Goal: Task Accomplishment & Management: Complete application form

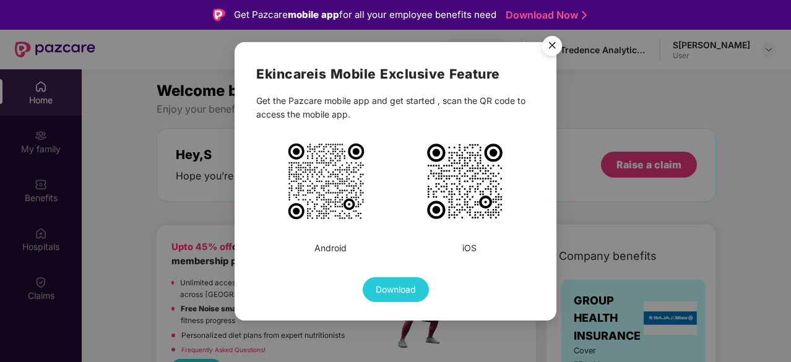
click at [556, 35] on img "Close" at bounding box center [552, 47] width 35 height 35
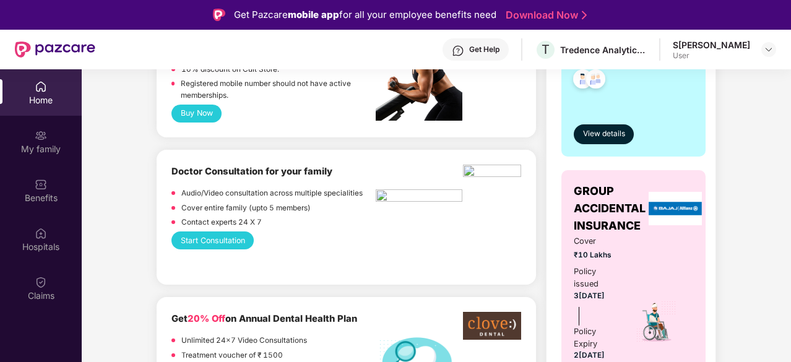
scroll to position [354, 0]
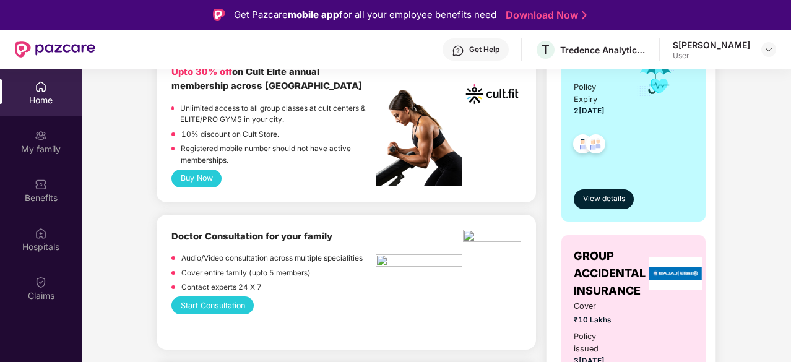
click at [215, 306] on button "Start Consultation" at bounding box center [212, 305] width 82 height 18
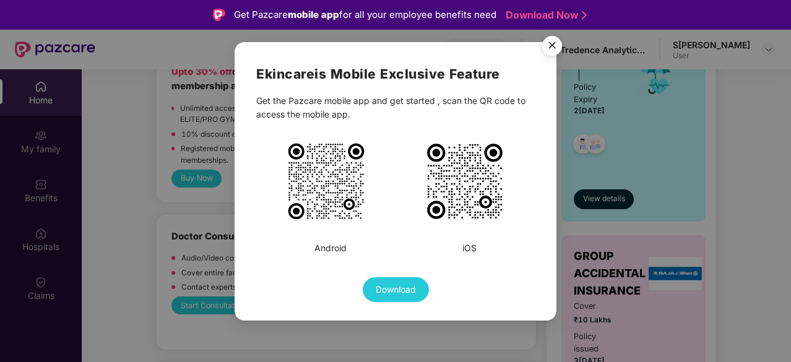
click at [559, 50] on img "Close" at bounding box center [552, 47] width 35 height 35
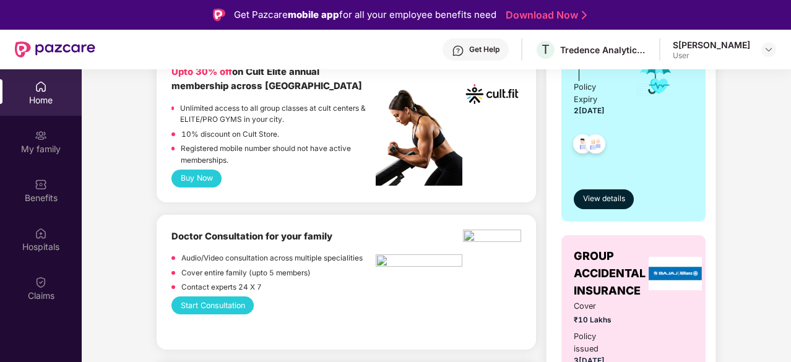
click at [395, 255] on img at bounding box center [419, 262] width 87 height 16
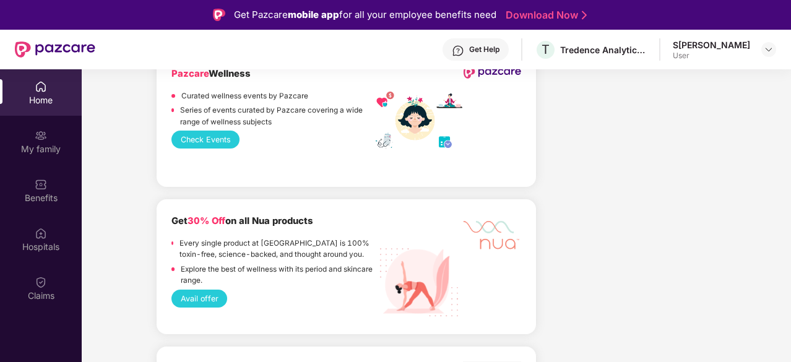
scroll to position [1465, 0]
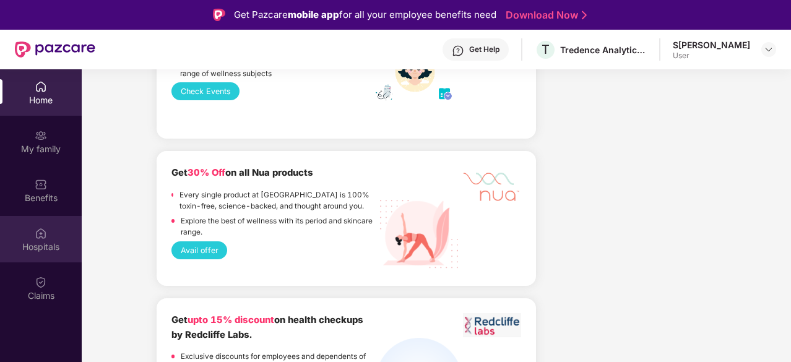
click at [45, 236] on img at bounding box center [41, 233] width 12 height 12
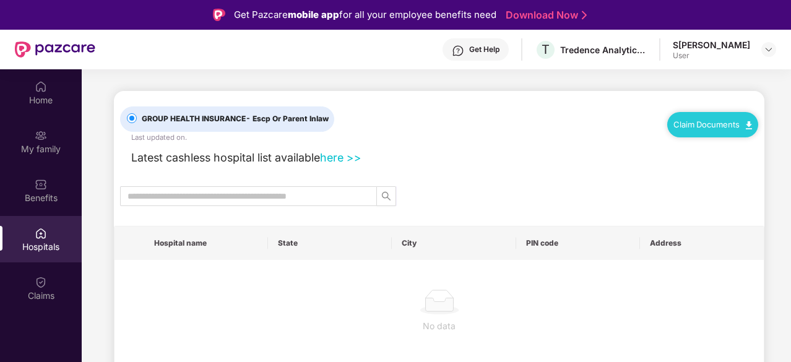
scroll to position [9, 0]
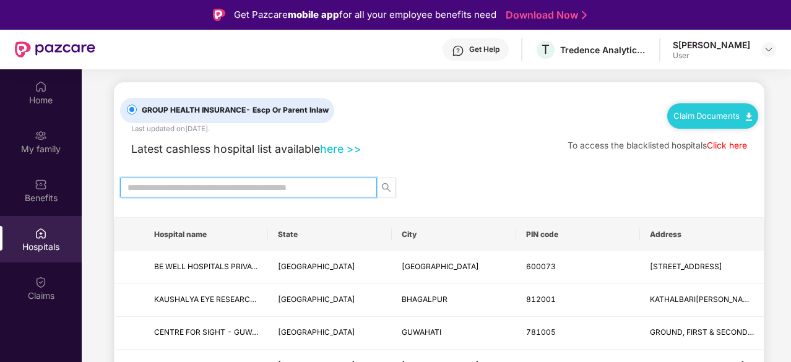
click at [221, 182] on input "text" at bounding box center [243, 188] width 232 height 14
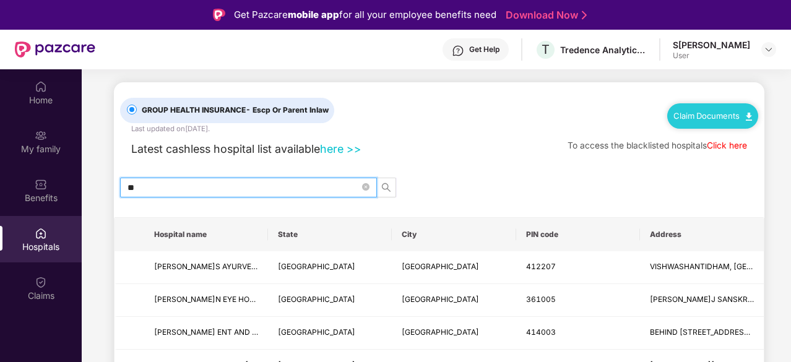
type input "*"
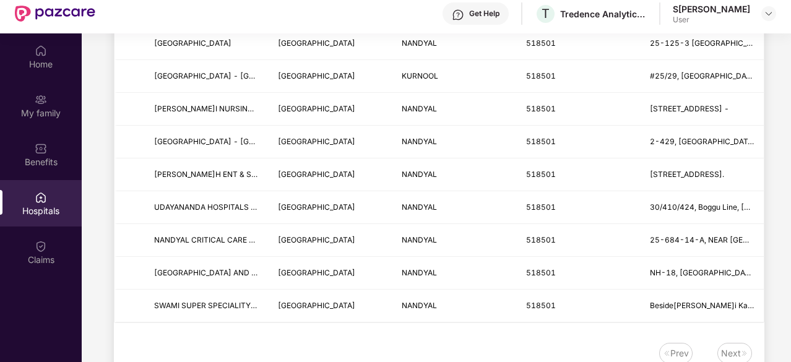
scroll to position [69, 0]
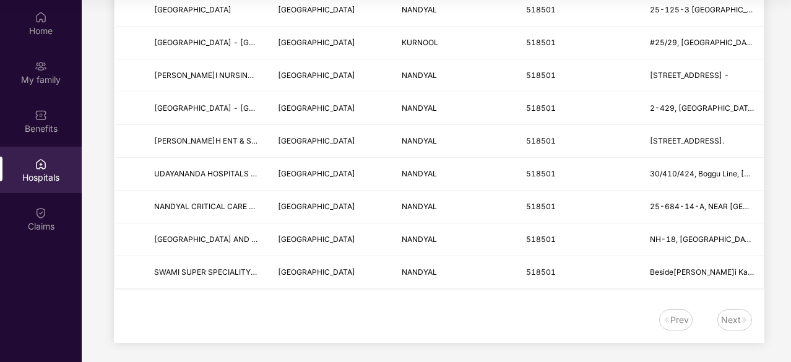
type input "*******"
click at [728, 316] on div "Next" at bounding box center [731, 320] width 20 height 14
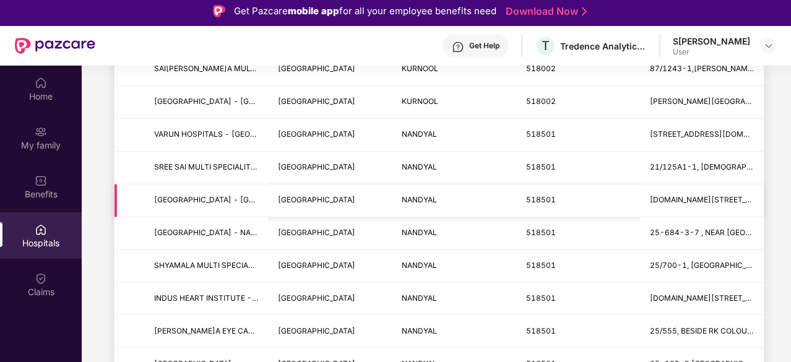
scroll to position [51, 0]
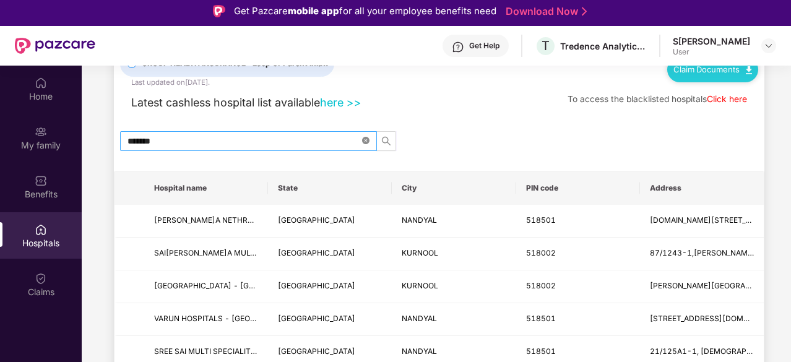
click at [364, 142] on icon "close-circle" at bounding box center [365, 140] width 7 height 7
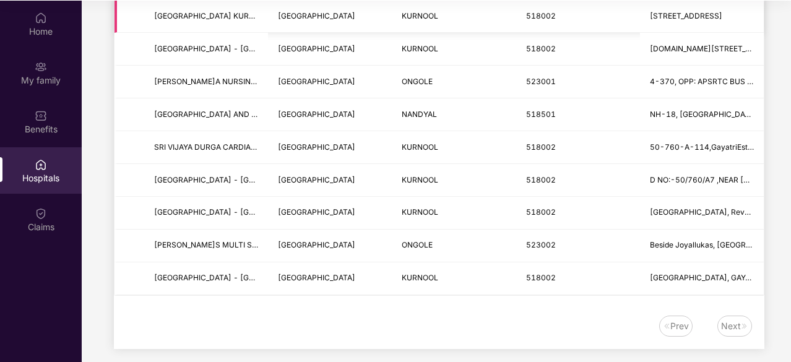
scroll to position [69, 0]
type input "*******"
click at [744, 322] on img at bounding box center [744, 325] width 7 height 7
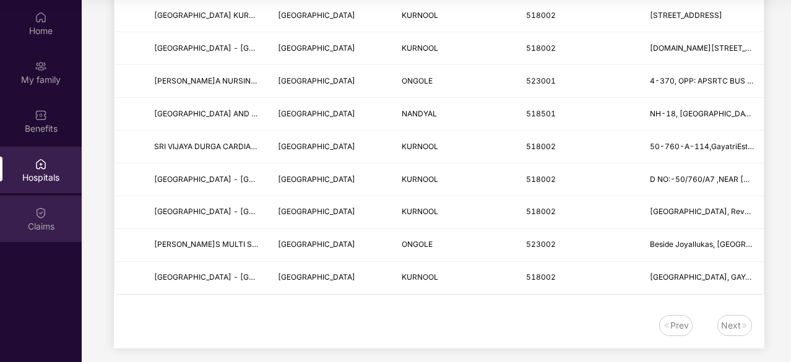
click at [30, 225] on div "Claims" at bounding box center [41, 226] width 82 height 12
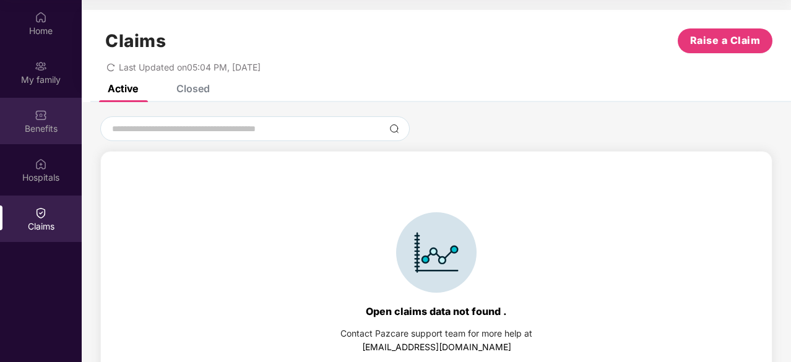
click at [42, 129] on div "Benefits" at bounding box center [41, 128] width 82 height 12
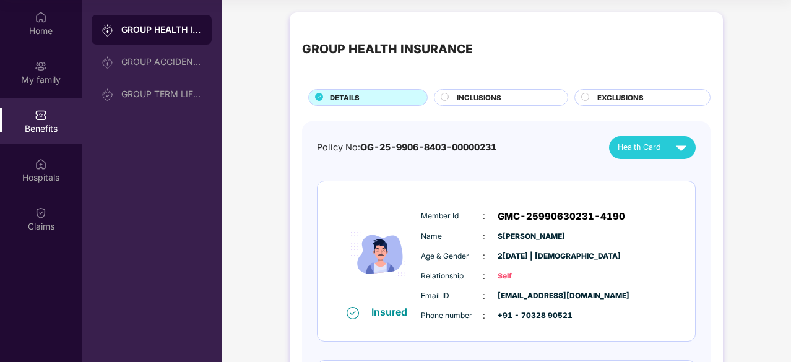
click at [487, 103] on div "INCLUSIONS" at bounding box center [505, 98] width 111 height 13
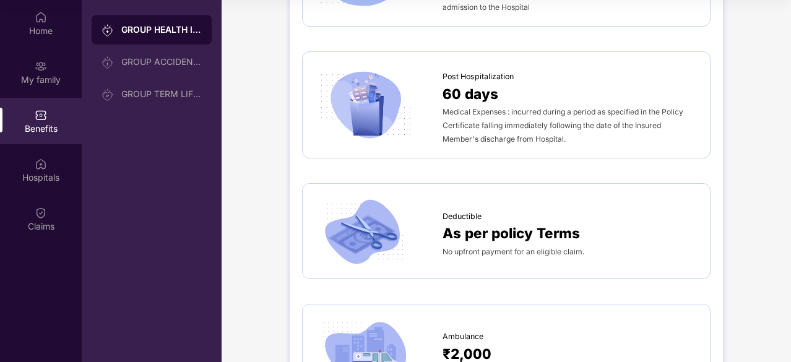
scroll to position [751, 0]
click at [610, 252] on div "No upfront payment for an eligible claim." at bounding box center [569, 251] width 255 height 14
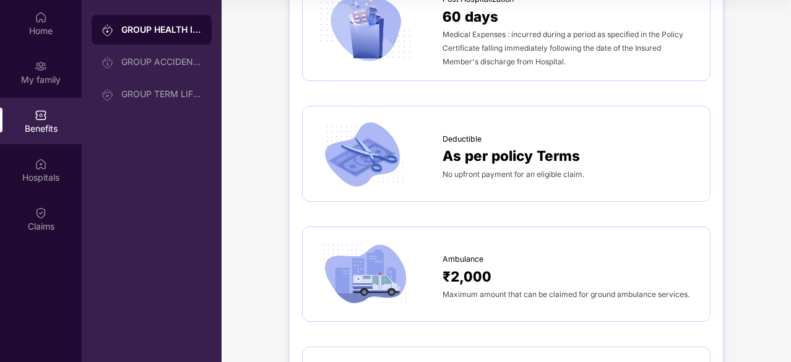
scroll to position [865, 0]
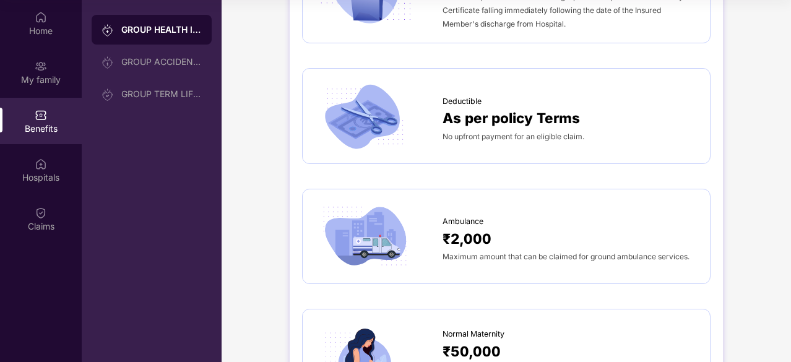
click at [610, 252] on span "Maximum amount that can be claimed for ground ambulance services." at bounding box center [565, 256] width 247 height 9
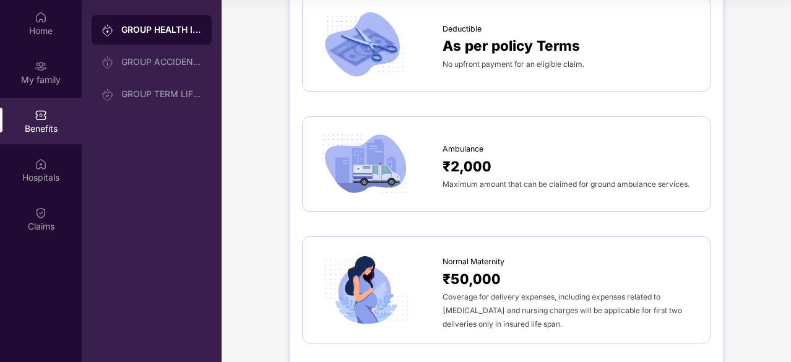
scroll to position [948, 0]
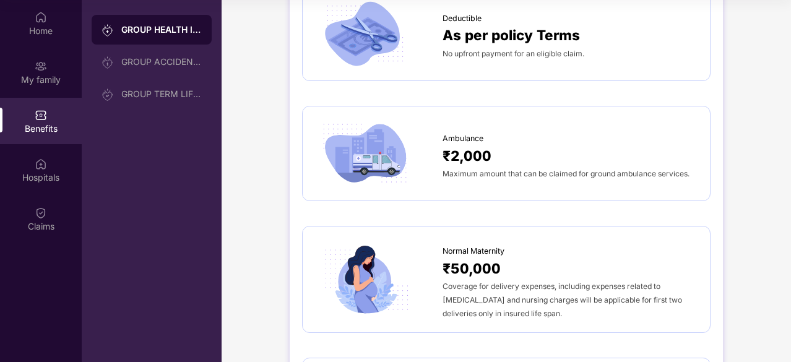
click at [548, 279] on div "Coverage for delivery expenses, including expenses related to [MEDICAL_DATA] an…" at bounding box center [569, 299] width 255 height 41
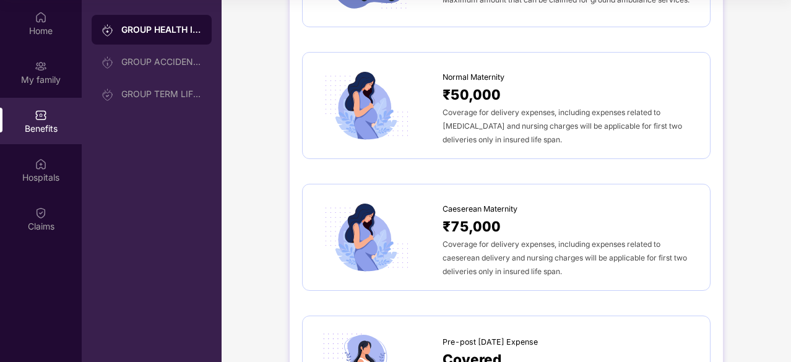
scroll to position [1123, 0]
click at [515, 248] on span "Coverage for delivery expenses, including expenses related to caeserean deliver…" at bounding box center [564, 257] width 244 height 36
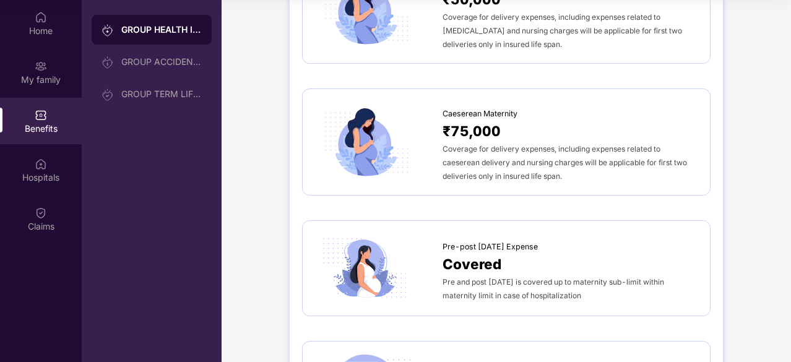
scroll to position [1219, 0]
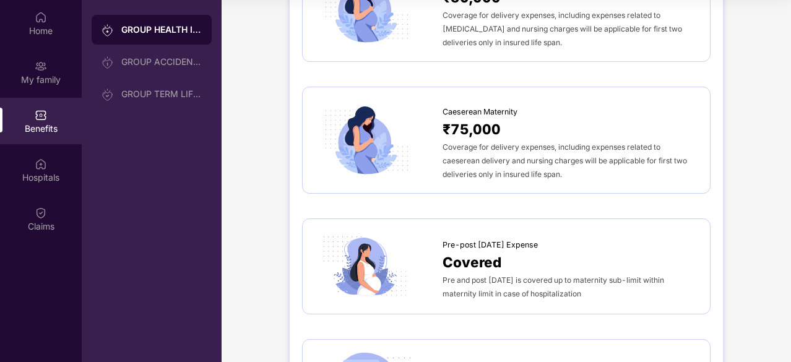
click at [515, 251] on div "Covered" at bounding box center [569, 262] width 255 height 22
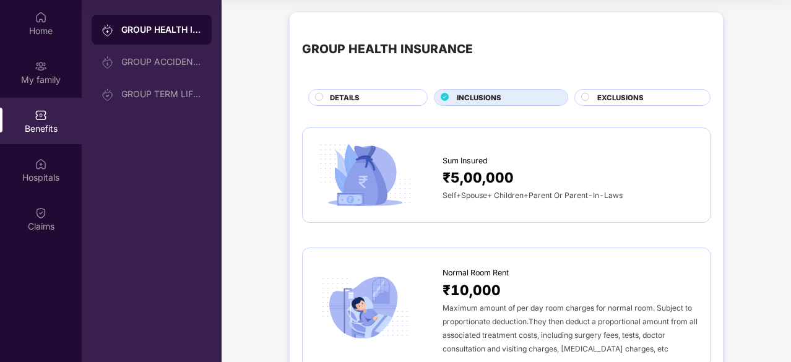
scroll to position [0, 0]
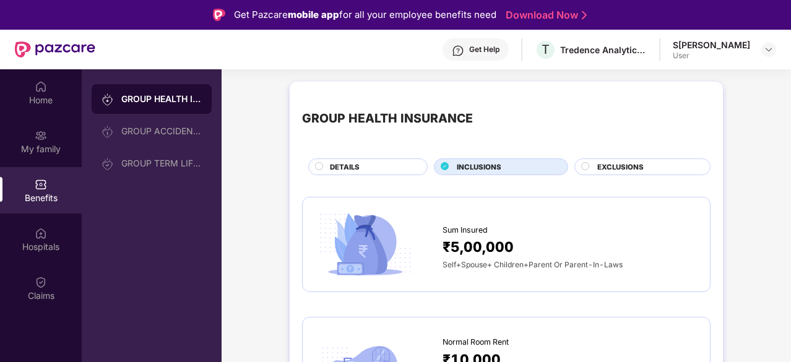
click at [603, 166] on span "EXCLUSIONS" at bounding box center [620, 166] width 46 height 11
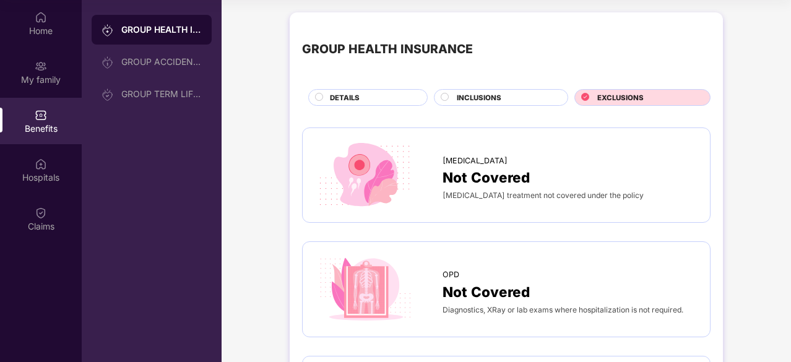
click at [393, 100] on div "DETAILS" at bounding box center [372, 98] width 97 height 13
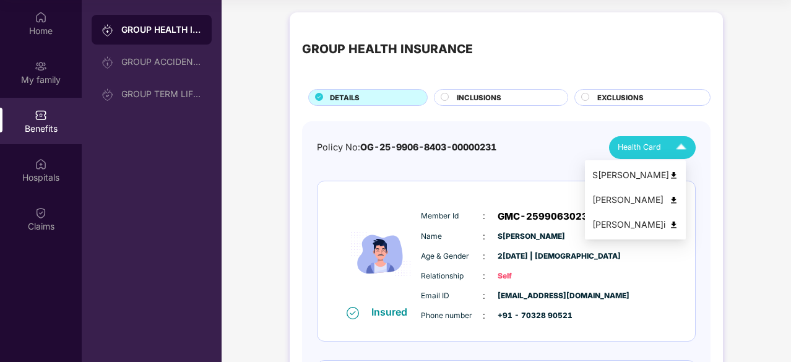
click at [635, 140] on div "Health Card" at bounding box center [654, 148] width 74 height 22
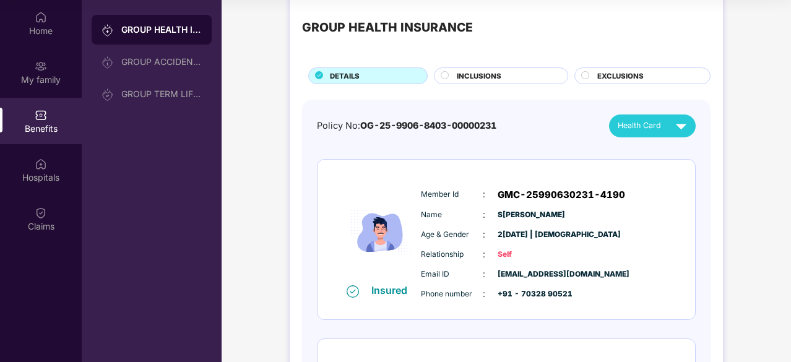
scroll to position [24, 0]
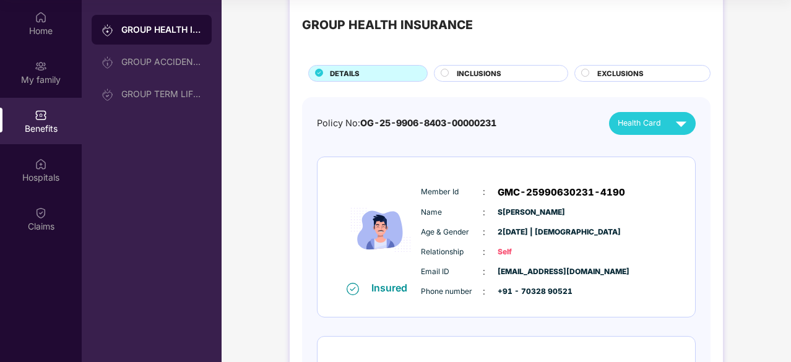
click at [389, 263] on img at bounding box center [380, 230] width 74 height 102
click at [434, 251] on span "Relationship" at bounding box center [452, 252] width 62 height 12
drag, startPoint x: 434, startPoint y: 251, endPoint x: 625, endPoint y: 264, distance: 191.6
click at [625, 264] on div "Member Id : GMC-25990630231-4190 Name : [PERSON_NAME] Age & Gender : 2[DATE] | …" at bounding box center [544, 242] width 252 height 126
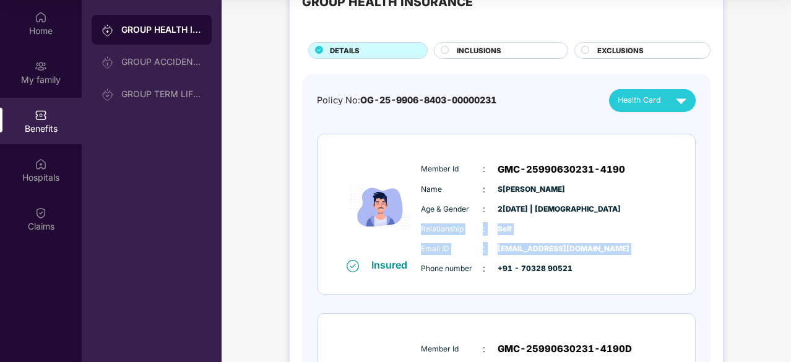
scroll to position [0, 0]
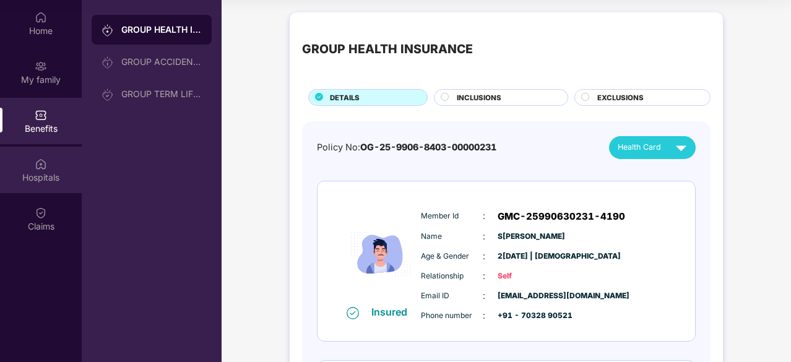
click at [47, 147] on div "Hospitals" at bounding box center [41, 170] width 82 height 46
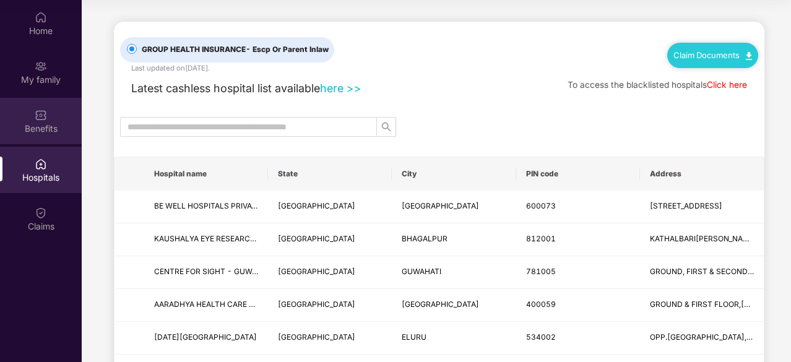
click at [46, 129] on div "Benefits" at bounding box center [41, 128] width 82 height 12
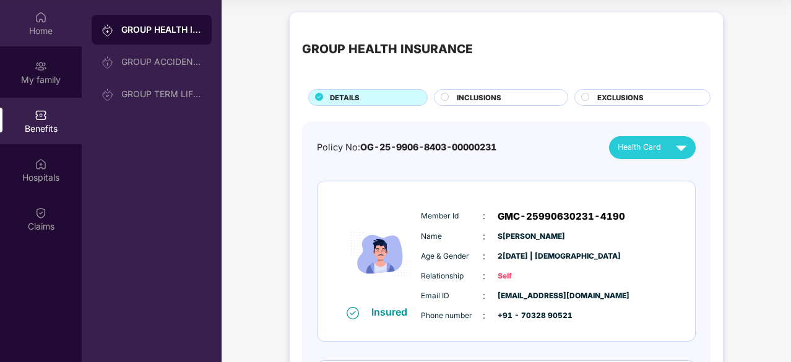
click at [46, 25] on div "Home" at bounding box center [41, 31] width 82 height 12
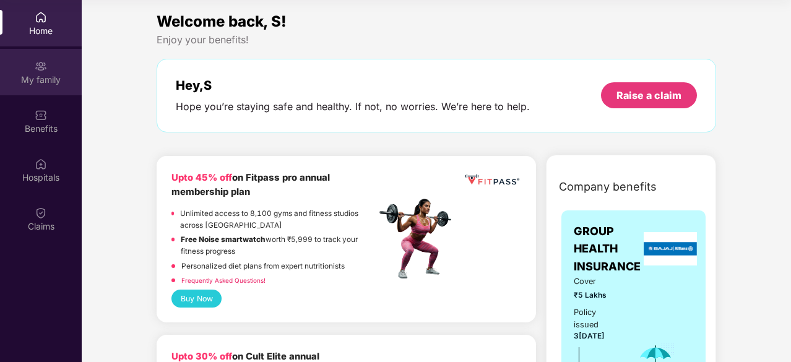
click at [28, 83] on div "My family" at bounding box center [41, 80] width 82 height 12
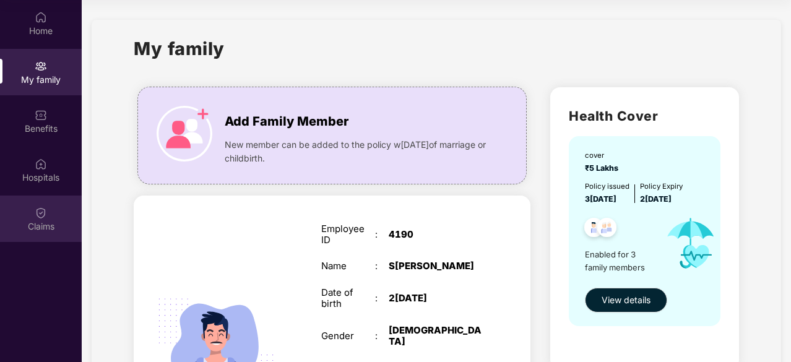
click at [46, 212] on img at bounding box center [41, 213] width 12 height 12
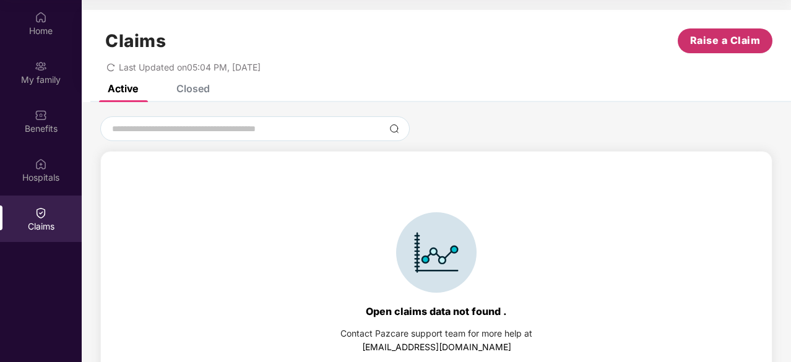
click at [708, 39] on span "Raise a Claim" at bounding box center [725, 40] width 71 height 15
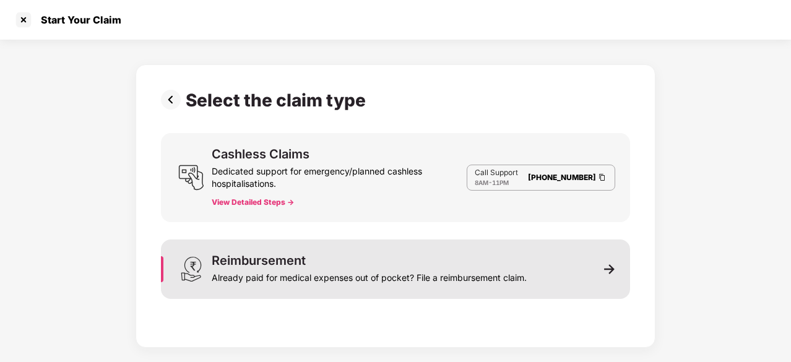
click at [434, 270] on div "Already paid for medical expenses out of pocket? File a reimbursement claim." at bounding box center [369, 275] width 315 height 17
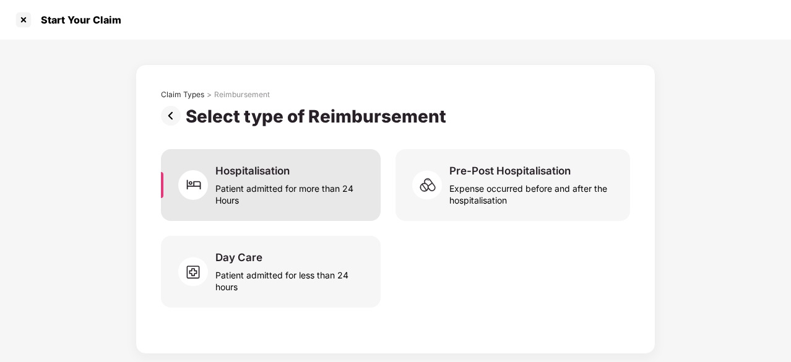
click at [282, 206] on div "Hospitalisation Patient admitted for more than 24 Hours" at bounding box center [271, 185] width 220 height 72
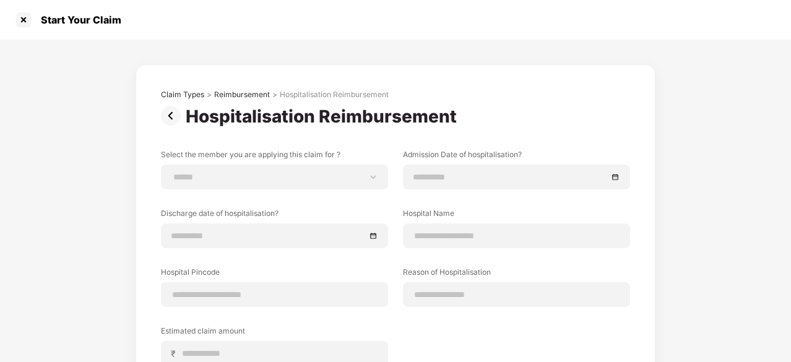
click at [168, 111] on img at bounding box center [173, 116] width 25 height 20
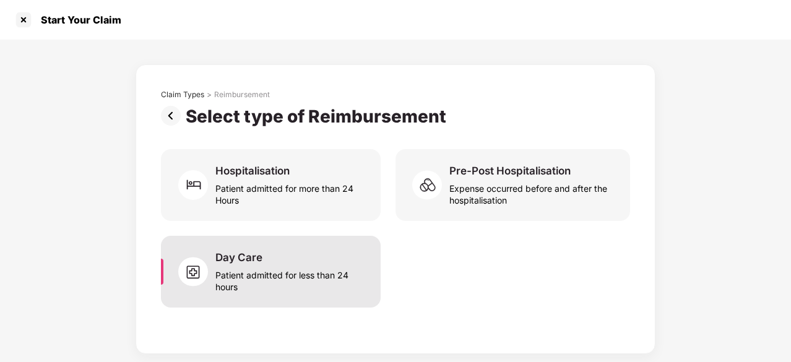
click at [297, 284] on div "Patient admitted for less than 24 hours" at bounding box center [290, 278] width 150 height 28
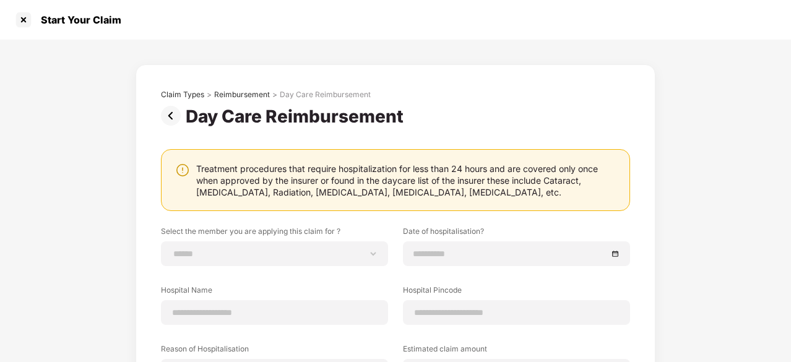
click at [176, 116] on img at bounding box center [173, 116] width 25 height 20
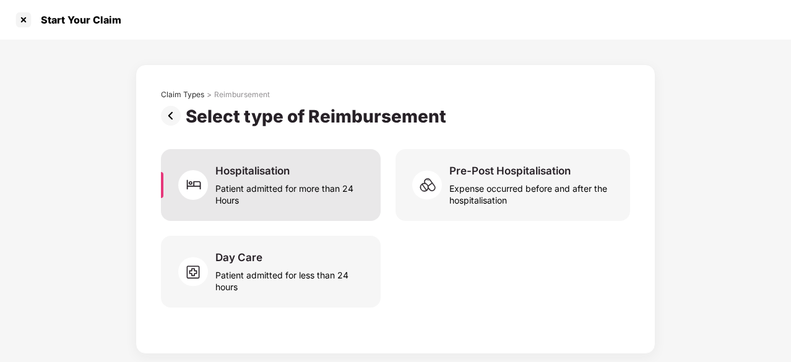
click at [208, 207] on div "Hospitalisation Patient admitted for more than 24 Hours" at bounding box center [271, 185] width 220 height 72
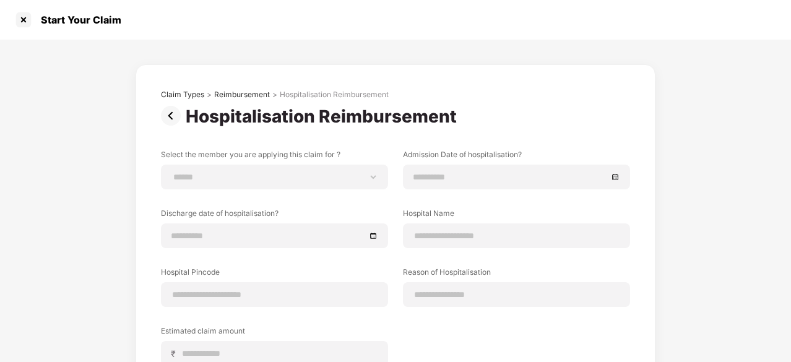
click at [172, 109] on img at bounding box center [173, 116] width 25 height 20
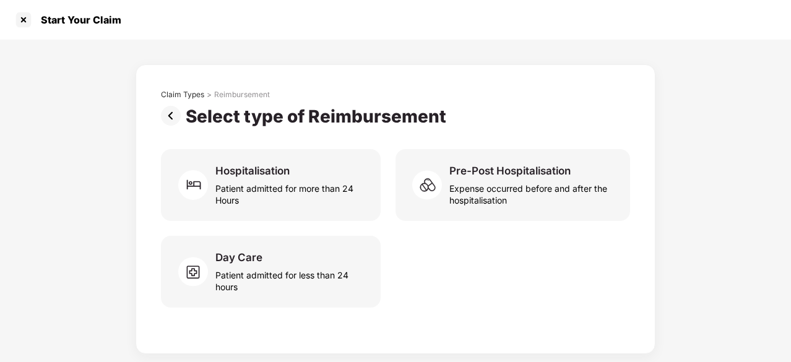
click at [172, 109] on img at bounding box center [173, 116] width 25 height 20
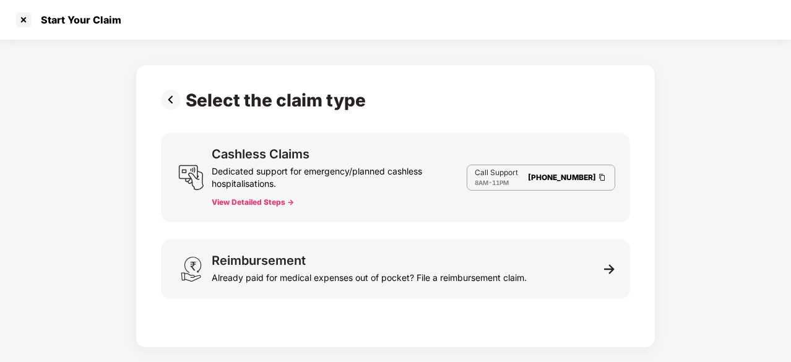
click at [172, 109] on img at bounding box center [173, 100] width 25 height 20
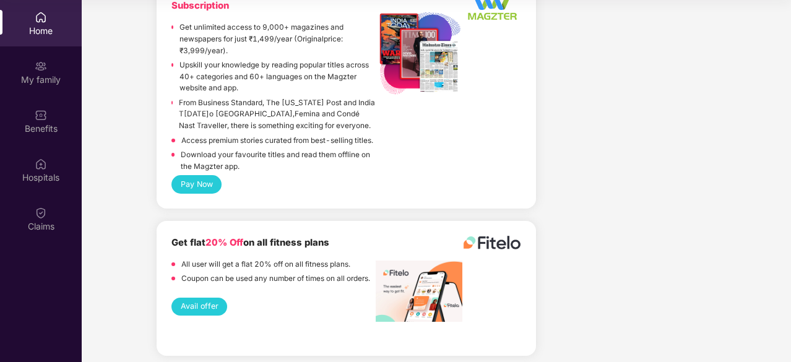
scroll to position [2755, 0]
